Goal: Find specific page/section: Find specific page/section

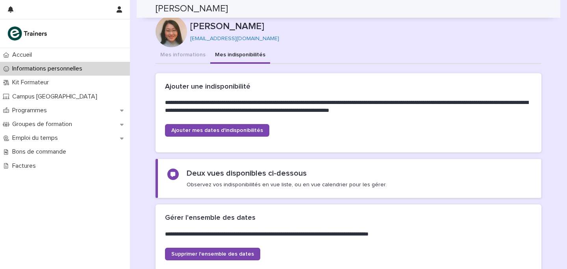
scroll to position [669, 0]
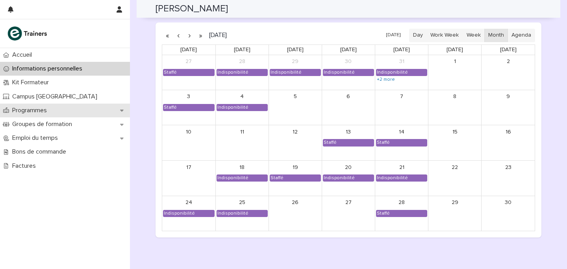
click at [28, 110] on p "Programmes" at bounding box center [31, 110] width 44 height 7
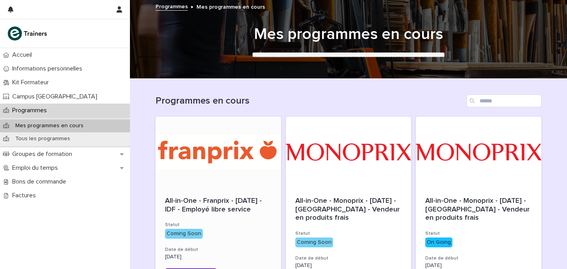
click at [231, 143] on div at bounding box center [218, 152] width 126 height 71
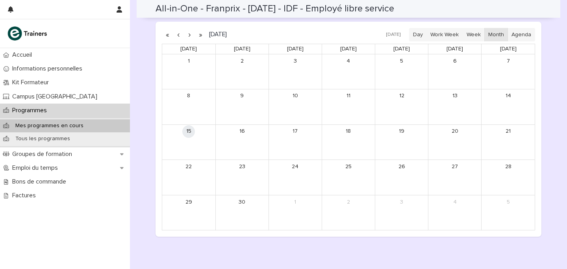
scroll to position [505, 0]
click at [187, 38] on button "button" at bounding box center [189, 36] width 11 height 13
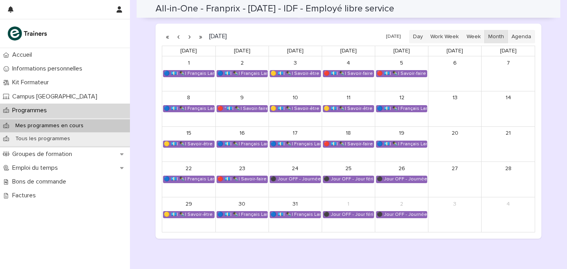
click at [187, 38] on button "button" at bounding box center [189, 36] width 11 height 13
